Goal: Task Accomplishment & Management: Use online tool/utility

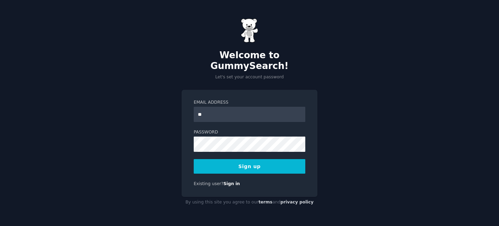
type input "*"
type input "**********"
click at [228, 165] on button "Sign up" at bounding box center [250, 166] width 112 height 15
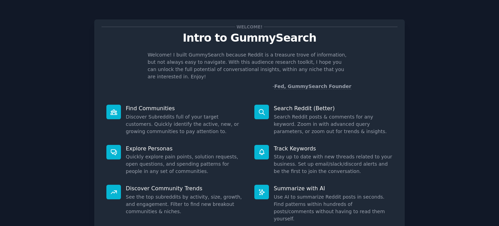
click at [215, 105] on p "Find Communities" at bounding box center [185, 108] width 119 height 7
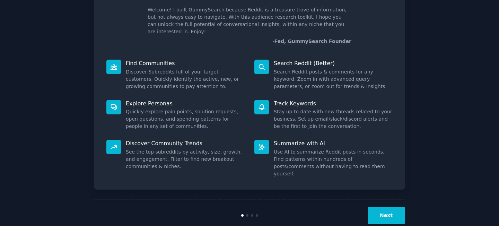
click at [382, 207] on button "Next" at bounding box center [385, 215] width 37 height 17
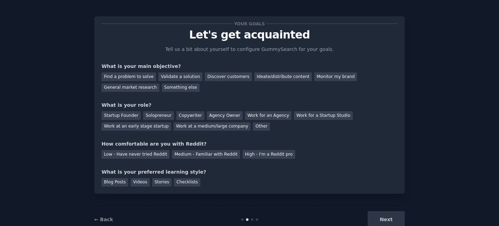
scroll to position [4, 0]
click at [145, 77] on div "Find a problem to solve" at bounding box center [128, 76] width 54 height 9
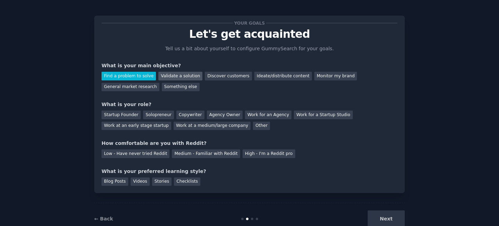
click at [174, 77] on div "Validate a solution" at bounding box center [180, 76] width 44 height 9
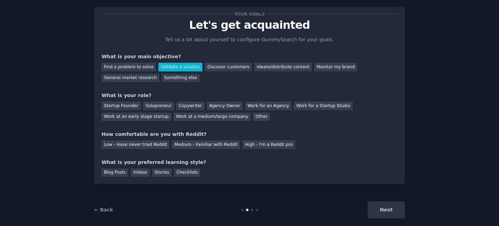
scroll to position [20, 0]
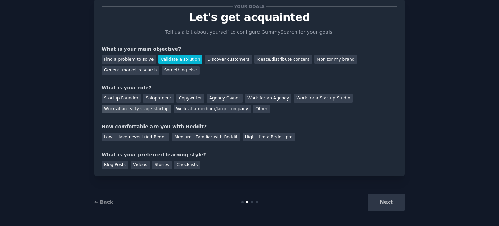
click at [152, 108] on div "Work at an early stage startup" at bounding box center [136, 109] width 70 height 9
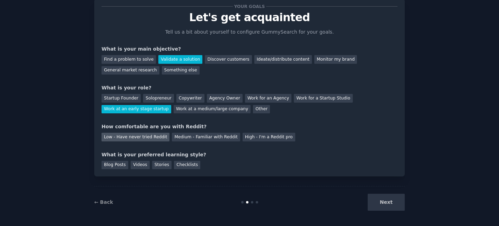
click at [152, 135] on div "Low - Have never tried Reddit" at bounding box center [135, 137] width 68 height 9
click at [179, 162] on div "Checklists" at bounding box center [187, 165] width 26 height 9
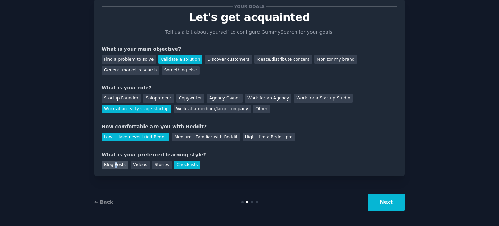
click at [114, 163] on div "Blog Posts" at bounding box center [114, 165] width 27 height 9
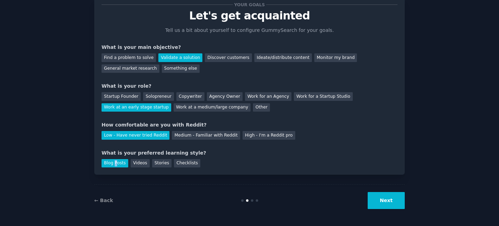
click at [382, 200] on button "Next" at bounding box center [385, 200] width 37 height 17
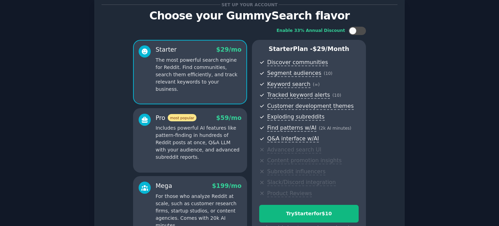
scroll to position [102, 0]
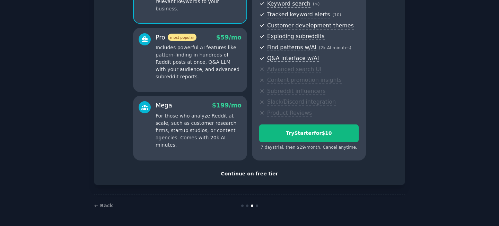
click at [247, 176] on div "Continue on free tier" at bounding box center [249, 173] width 296 height 7
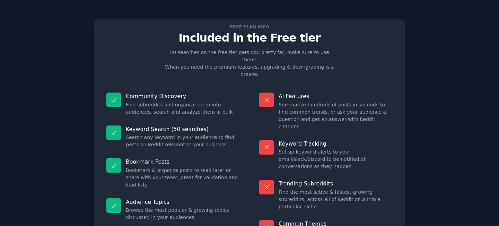
scroll to position [44, 0]
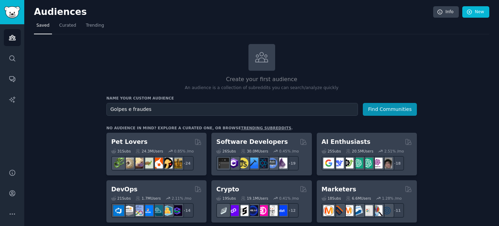
type input "Golpes e fraudes"
click at [363, 103] on button "Find Communities" at bounding box center [390, 109] width 54 height 13
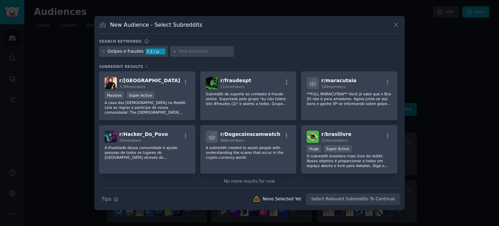
click at [137, 50] on div "Golpes e fraudes" at bounding box center [126, 51] width 36 height 6
click at [101, 51] on div "Golpes e fraudes 7.3 / yr" at bounding box center [133, 51] width 69 height 11
click at [104, 51] on icon at bounding box center [103, 52] width 4 height 4
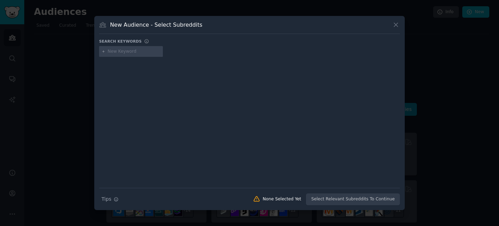
click at [144, 51] on input "text" at bounding box center [134, 51] width 53 height 6
type input "Golpes"
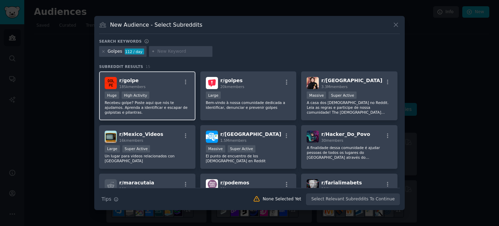
click at [163, 85] on div "r/ golpe 185k members" at bounding box center [147, 83] width 85 height 12
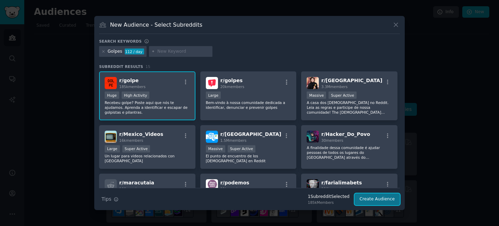
click at [376, 200] on button "Create Audience" at bounding box center [377, 199] width 46 height 12
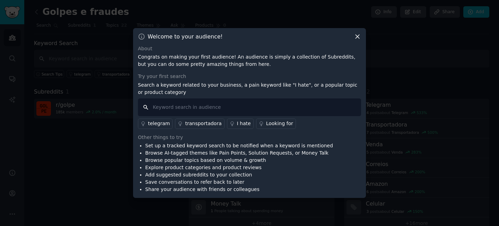
click at [275, 109] on input "text" at bounding box center [249, 107] width 223 height 18
click at [355, 37] on icon at bounding box center [357, 36] width 7 height 7
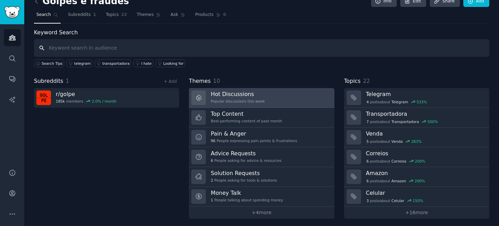
scroll to position [13, 0]
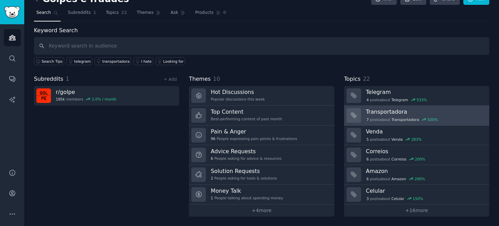
click at [388, 110] on h3 "Transportadora" at bounding box center [425, 111] width 118 height 7
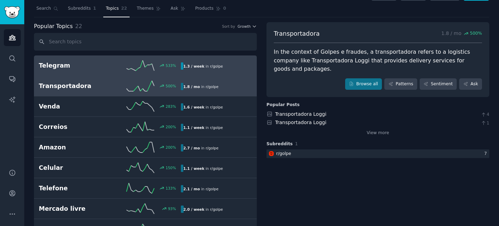
scroll to position [18, 0]
click at [106, 63] on h2 "Telegram" at bounding box center [74, 65] width 71 height 9
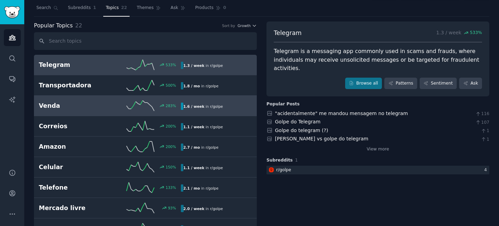
click at [98, 105] on h2 "Venda" at bounding box center [74, 105] width 71 height 9
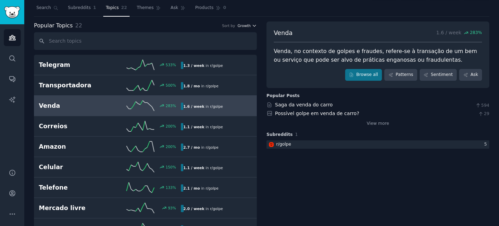
click at [250, 25] on button "Growth" at bounding box center [246, 25] width 19 height 5
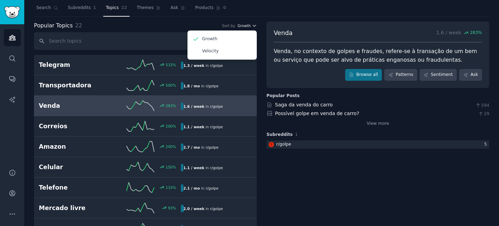
click at [250, 25] on button "Growth" at bounding box center [246, 25] width 19 height 5
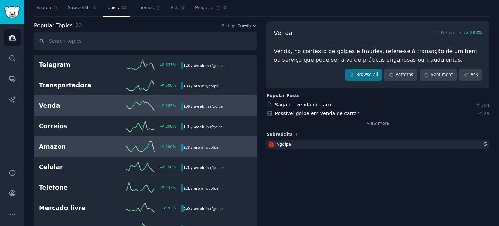
click at [85, 137] on link "Amazon 200 % 2.7 / mo in r/ golpe" at bounding box center [145, 146] width 223 height 20
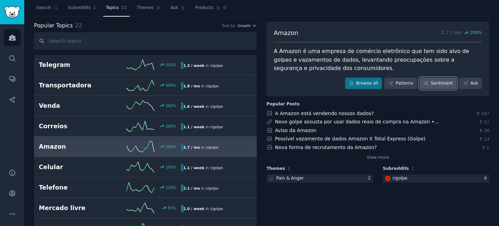
click at [446, 86] on link "Sentiment" at bounding box center [437, 84] width 37 height 12
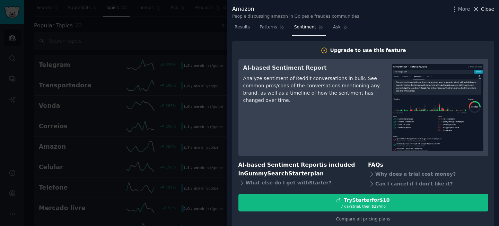
click at [487, 10] on span "Close" at bounding box center [487, 9] width 13 height 7
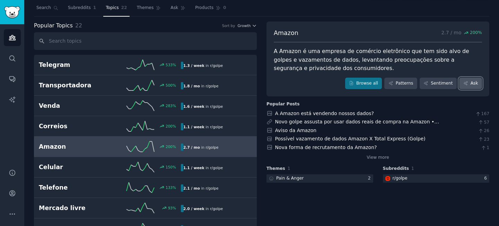
click at [470, 84] on link "Ask" at bounding box center [470, 84] width 23 height 12
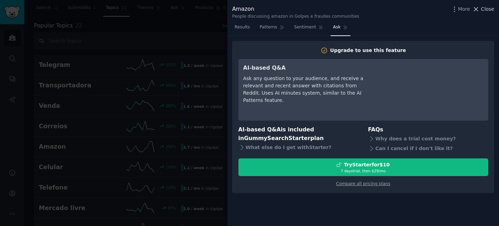
click at [490, 10] on span "Close" at bounding box center [487, 9] width 13 height 7
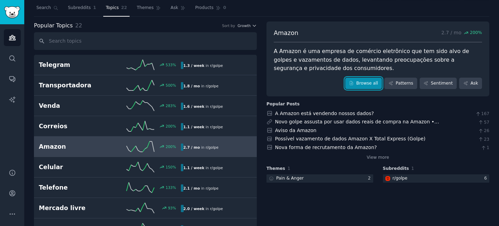
click at [360, 85] on link "Browse all" at bounding box center [363, 84] width 37 height 12
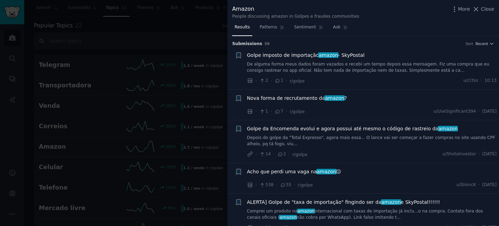
click at [389, 65] on link "De alguma forma meus dados foram vazados e recebi um tempo depois essa mensagem…" at bounding box center [372, 67] width 250 height 12
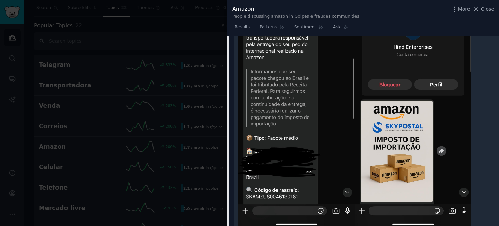
scroll to position [199, 0]
